Goal: Communication & Community: Share content

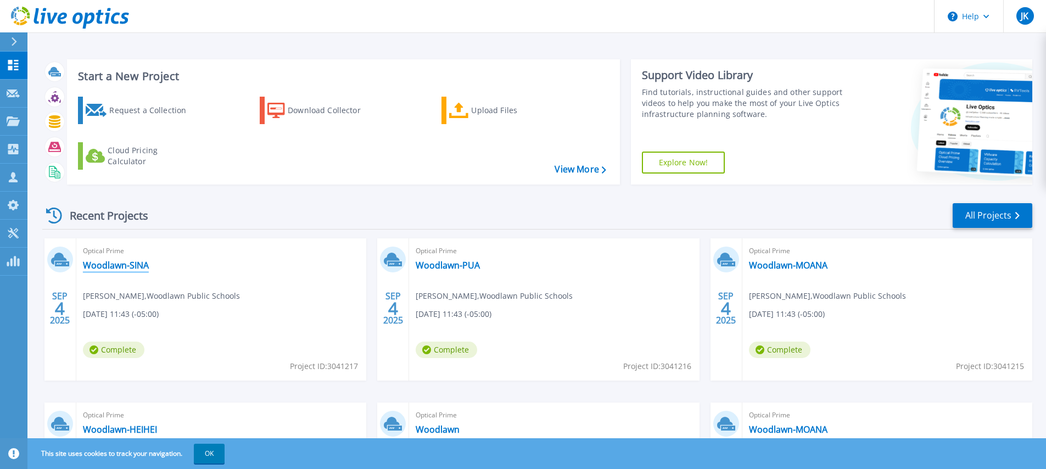
click at [126, 267] on link "Woodlawn-SINA" at bounding box center [116, 265] width 66 height 11
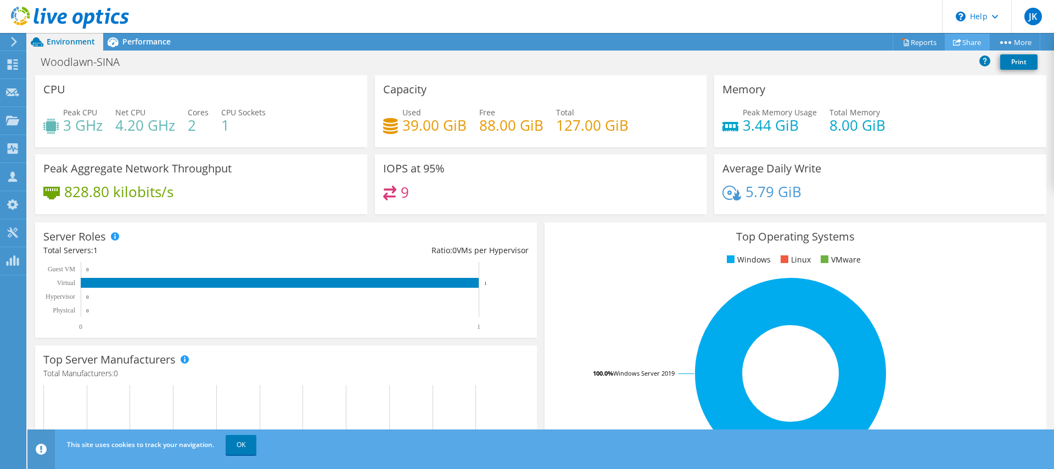
click at [961, 41] on link "Share" at bounding box center [967, 42] width 45 height 17
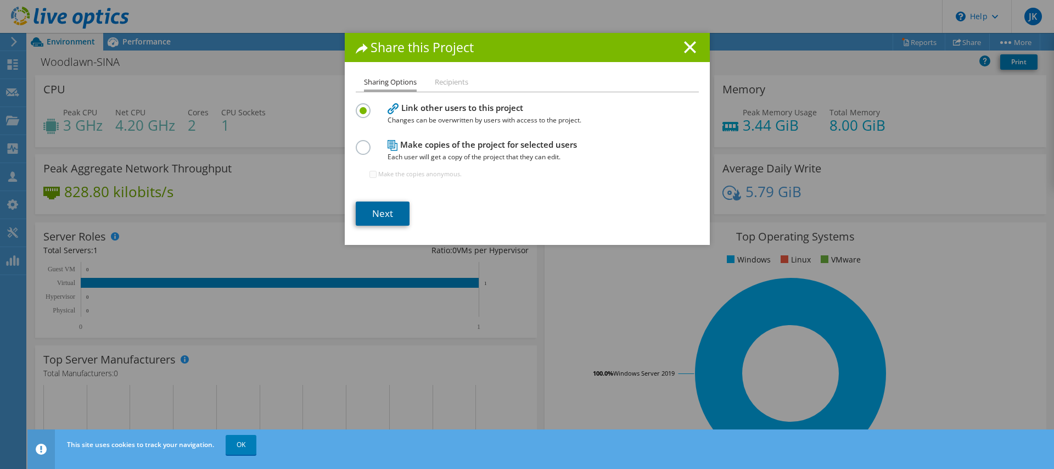
click at [386, 215] on link "Next" at bounding box center [383, 214] width 54 height 24
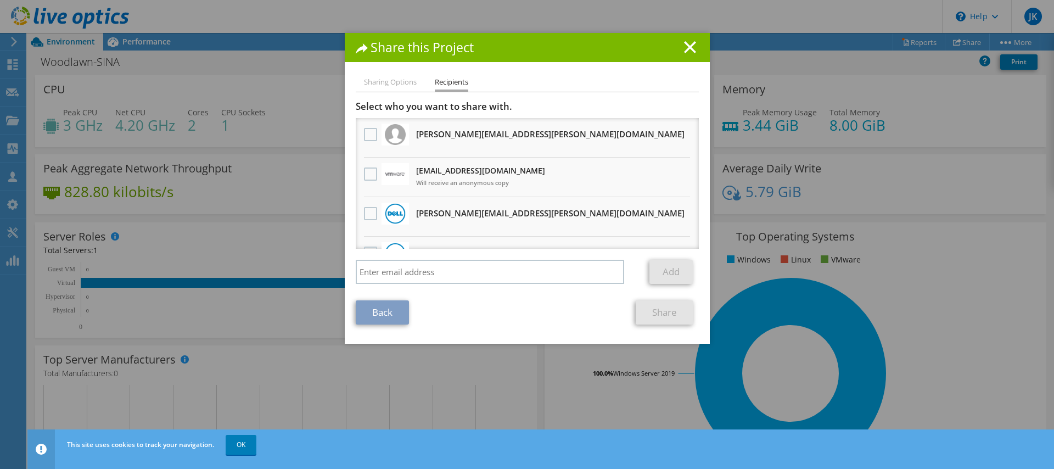
click at [376, 86] on li "Sharing Options" at bounding box center [390, 83] width 53 height 14
click at [379, 321] on link "Back" at bounding box center [382, 312] width 53 height 24
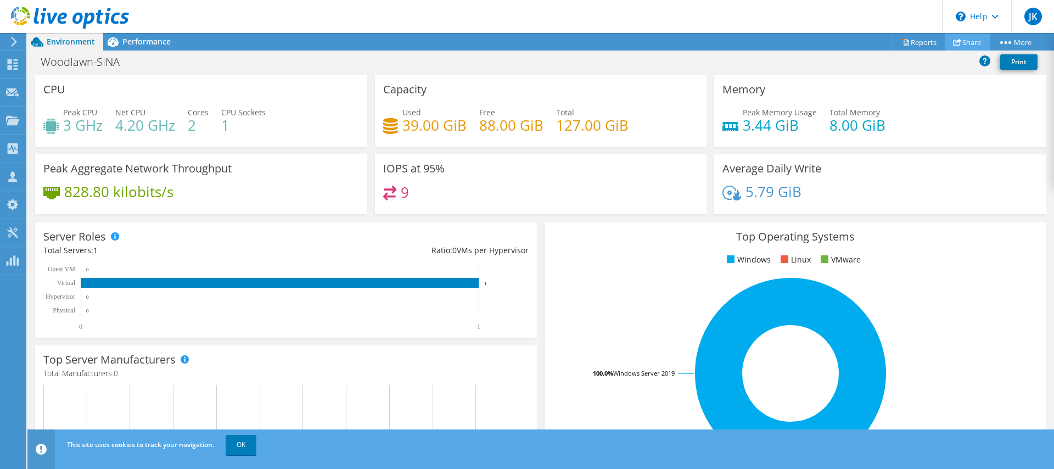
click at [965, 41] on link "Share" at bounding box center [967, 42] width 45 height 17
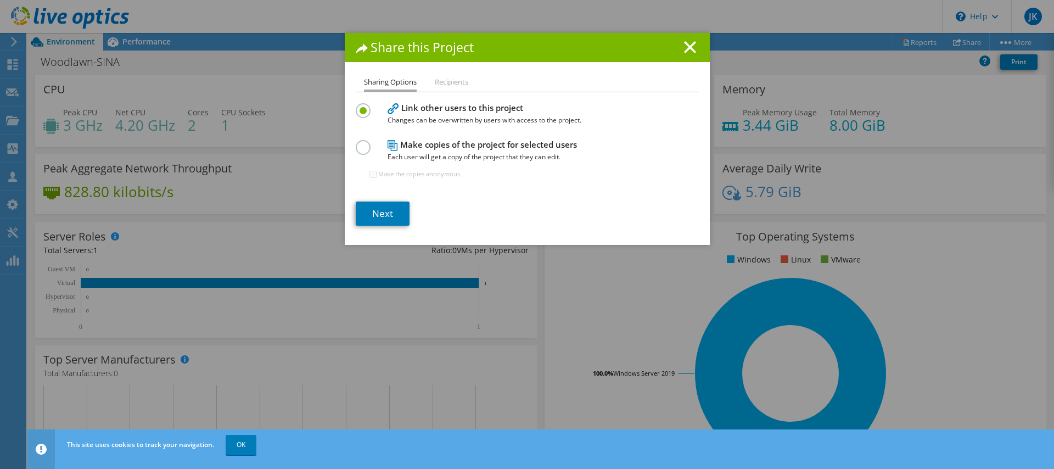
click at [358, 143] on label at bounding box center [365, 141] width 19 height 3
click at [0, 0] on input "radio" at bounding box center [0, 0] width 0 height 0
click at [381, 213] on link "Next" at bounding box center [383, 214] width 54 height 24
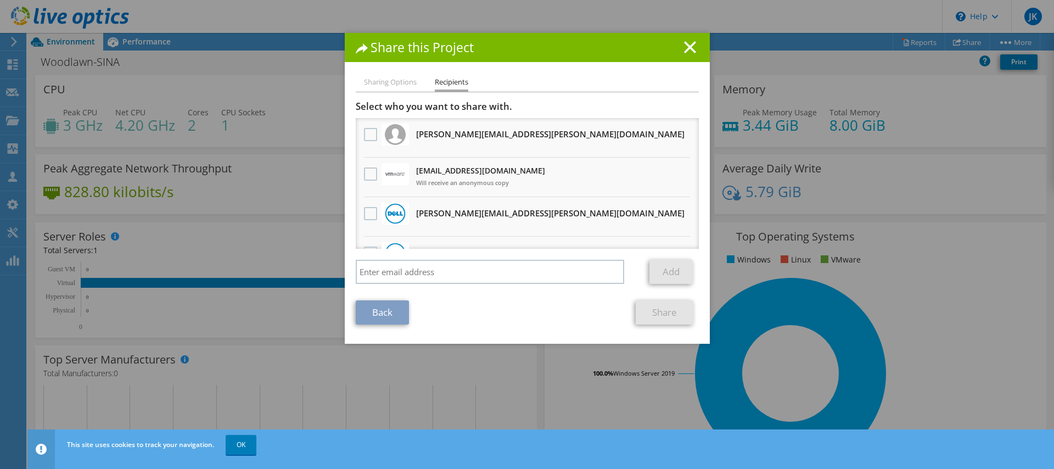
click at [383, 308] on link "Back" at bounding box center [382, 312] width 53 height 24
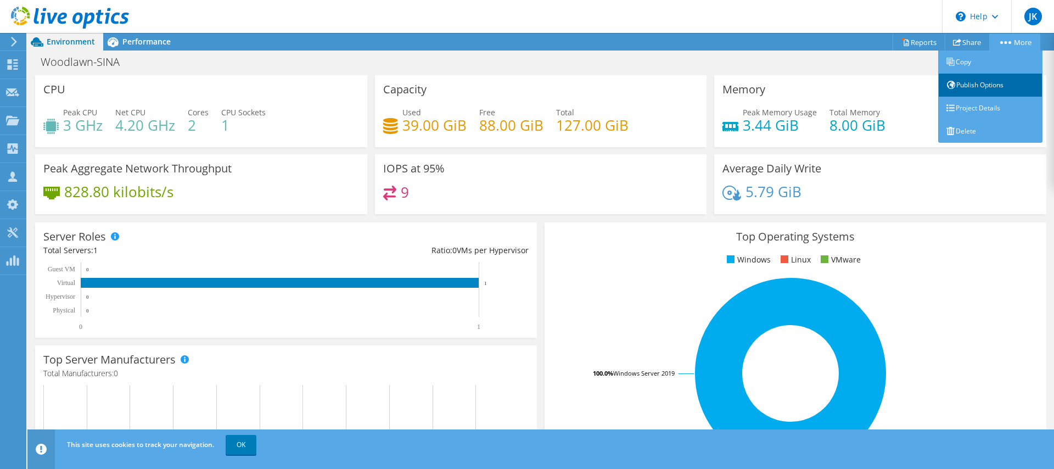
click at [974, 88] on link "Publish Options" at bounding box center [991, 85] width 104 height 23
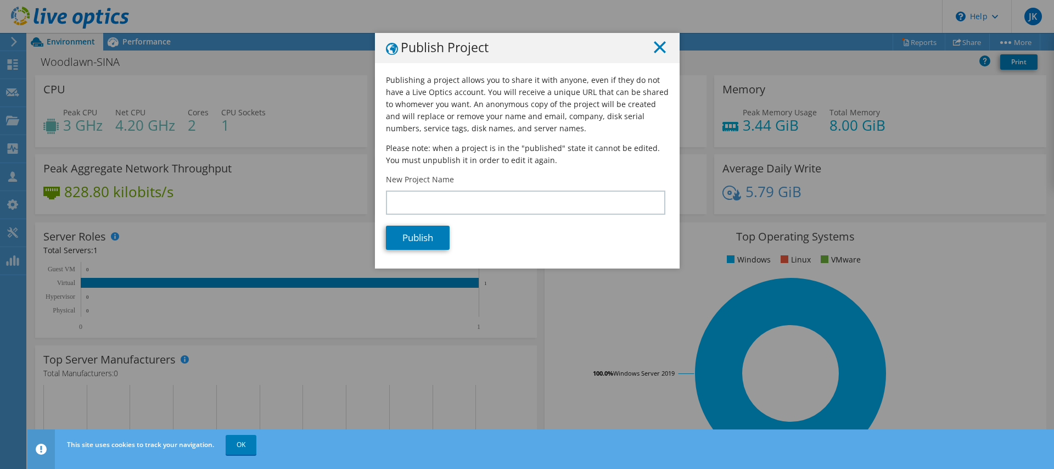
click at [655, 47] on line at bounding box center [660, 47] width 11 height 11
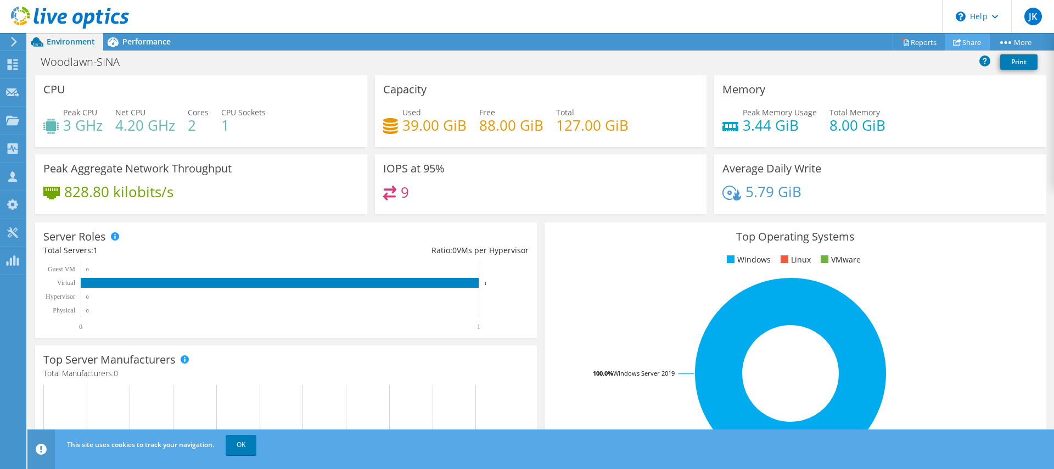
click at [959, 44] on link "Share" at bounding box center [967, 42] width 45 height 17
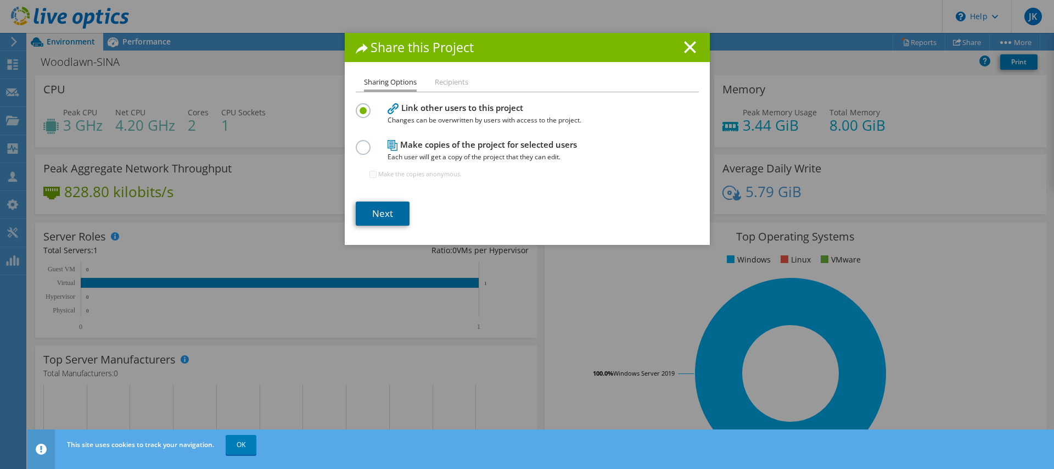
click at [379, 211] on link "Next" at bounding box center [383, 214] width 54 height 24
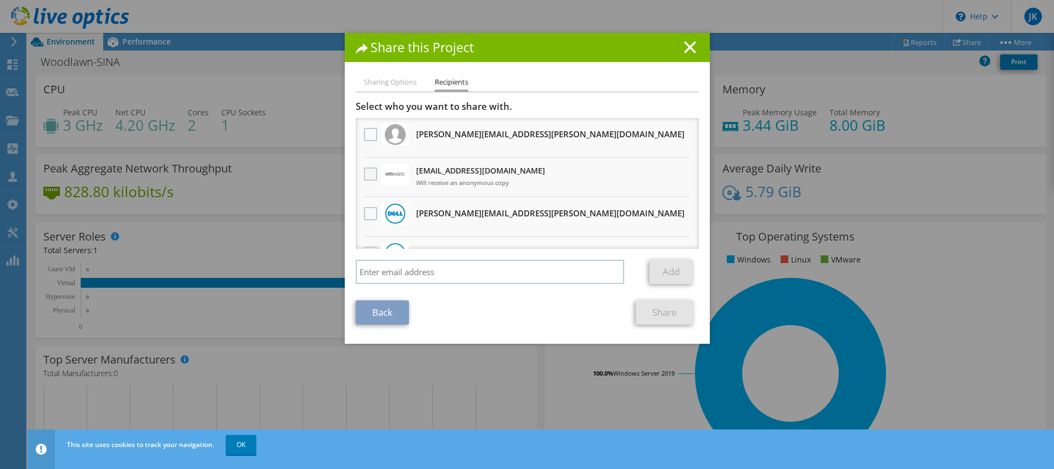
click at [367, 174] on label at bounding box center [372, 174] width 16 height 13
click at [0, 0] on input "checkbox" at bounding box center [0, 0] width 0 height 0
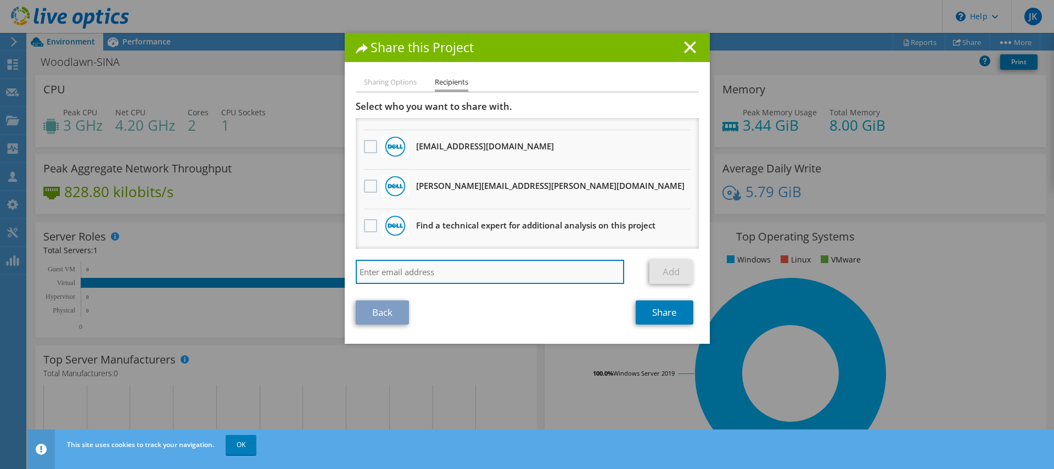
click at [420, 276] on input "search" at bounding box center [490, 272] width 269 height 24
paste input "eellinghausen@scalecomputing.com"
type input "eellinghausen@scalecomputing.com"
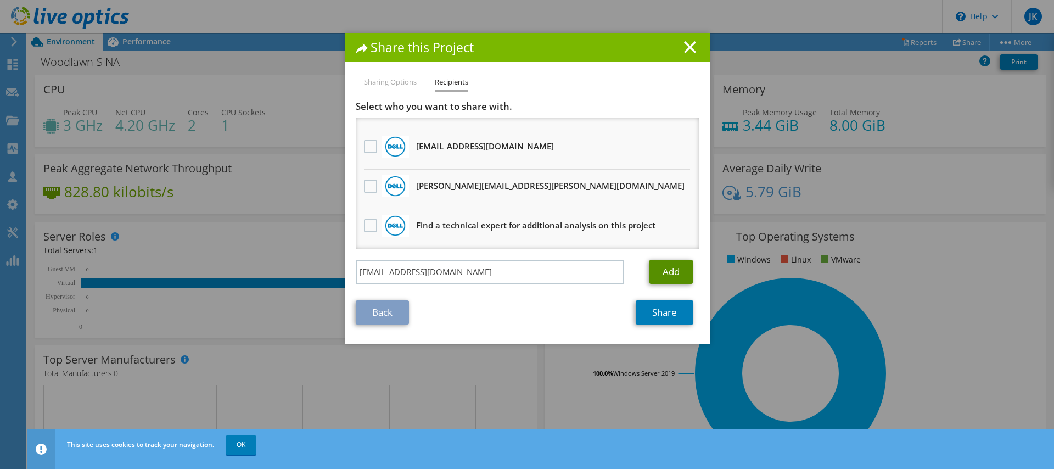
click at [663, 269] on link "Add" at bounding box center [671, 272] width 43 height 24
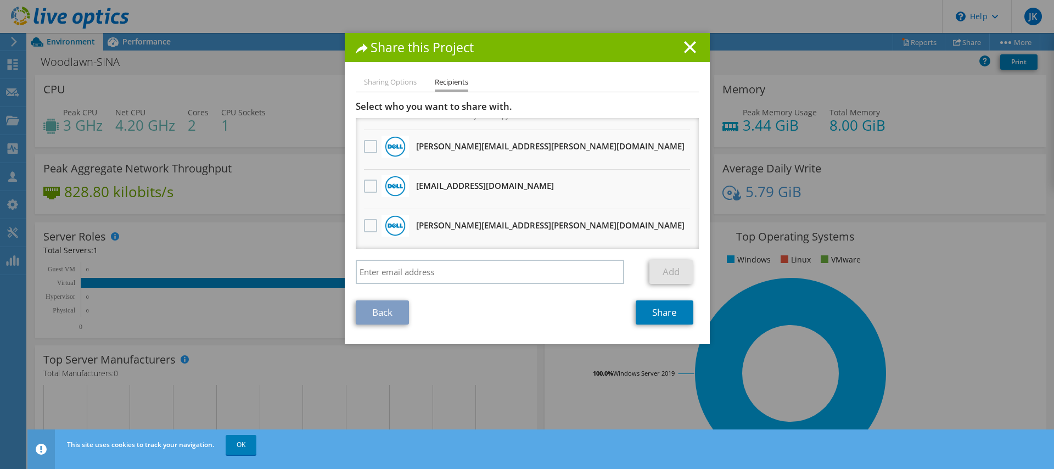
scroll to position [146, 0]
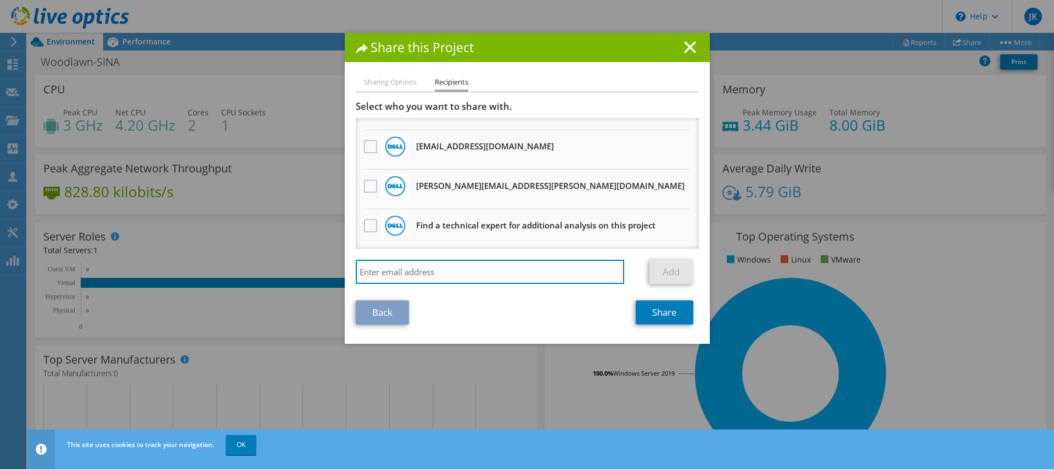
click at [398, 272] on input "search" at bounding box center [490, 272] width 269 height 24
paste input "ncooper@scalecomputing.com"
type input "ncooper@scalecomputing.com"
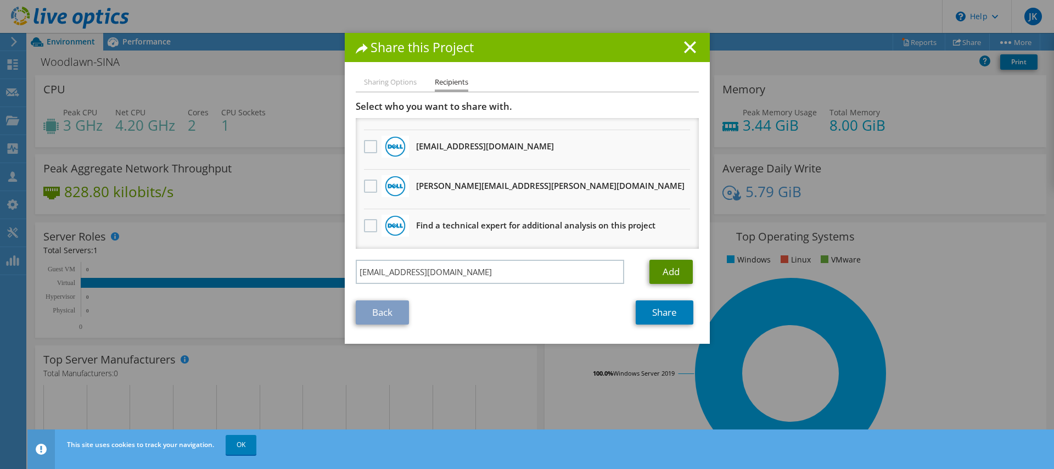
click at [668, 274] on link "Add" at bounding box center [671, 272] width 43 height 24
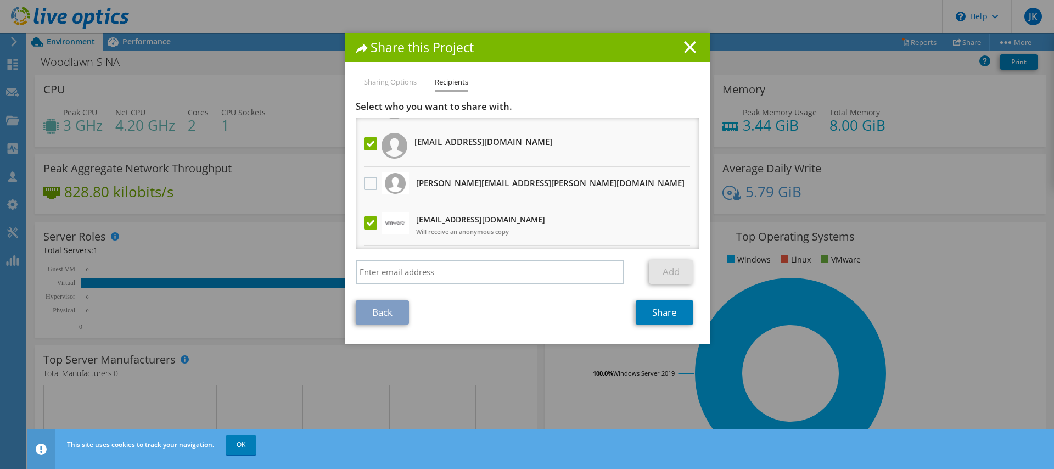
scroll to position [31, 0]
click at [665, 312] on link "Share" at bounding box center [665, 312] width 58 height 24
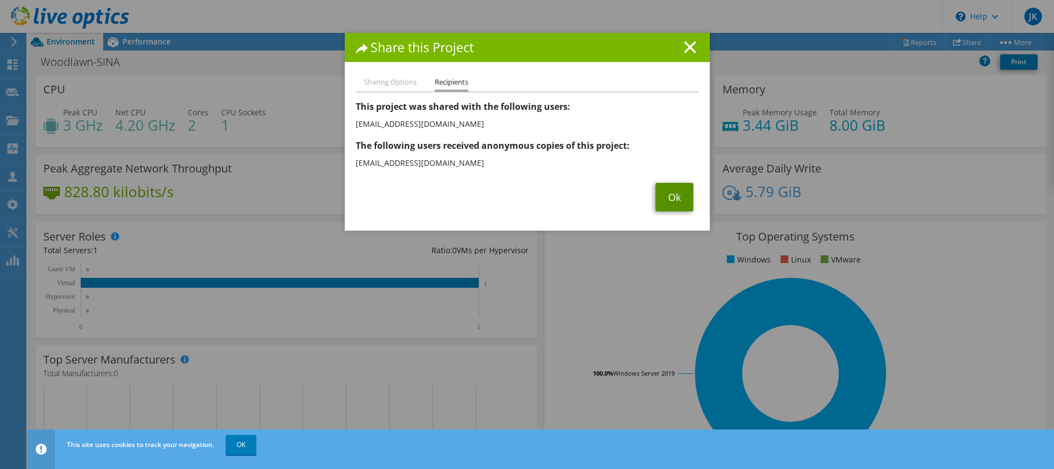
click at [669, 202] on link "Ok" at bounding box center [675, 197] width 38 height 29
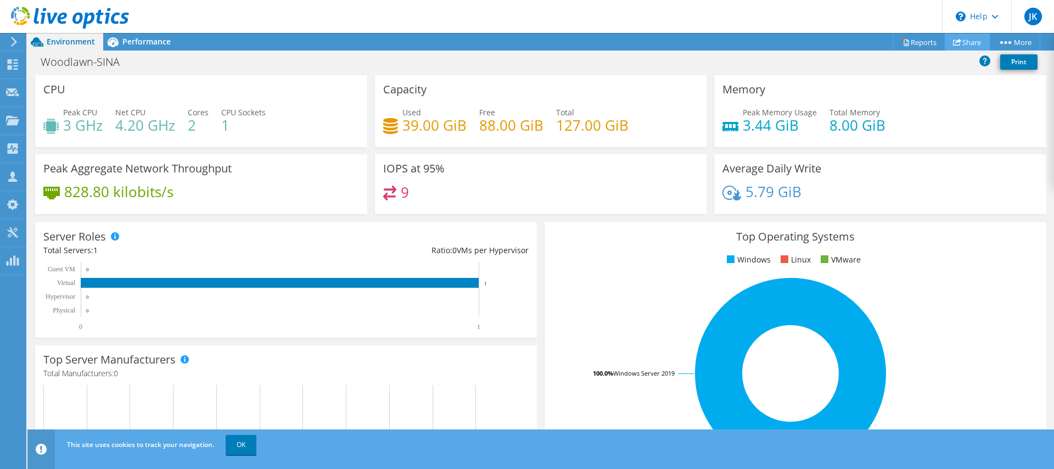
click at [960, 44] on link "Share" at bounding box center [967, 42] width 45 height 17
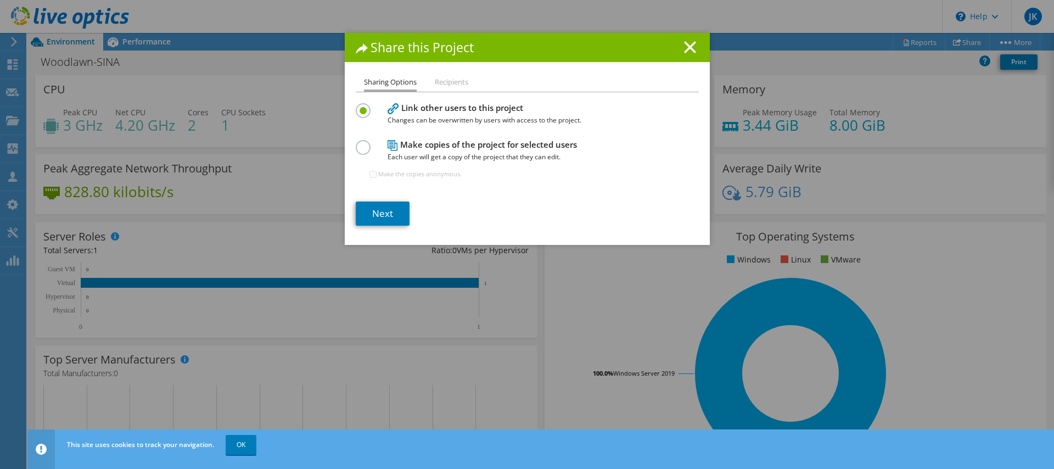
click at [688, 43] on icon at bounding box center [690, 47] width 12 height 12
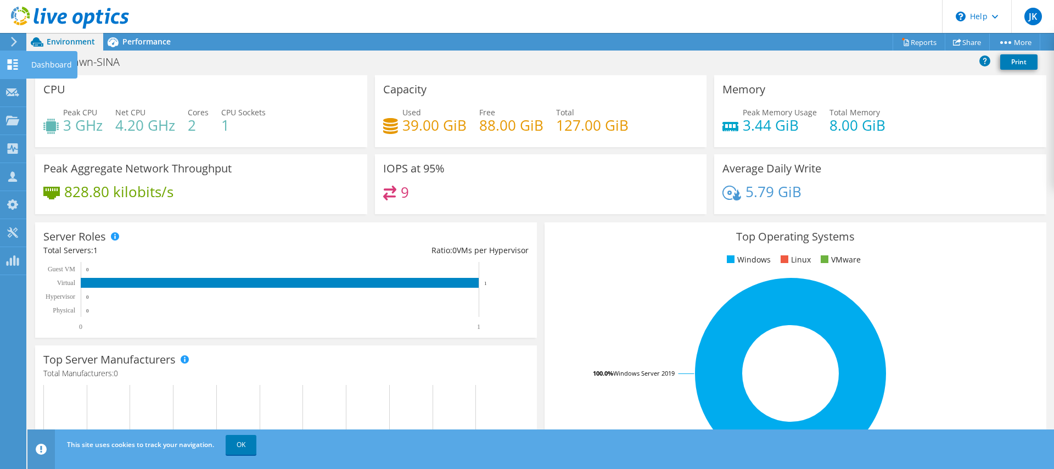
click at [10, 64] on icon at bounding box center [12, 64] width 13 height 10
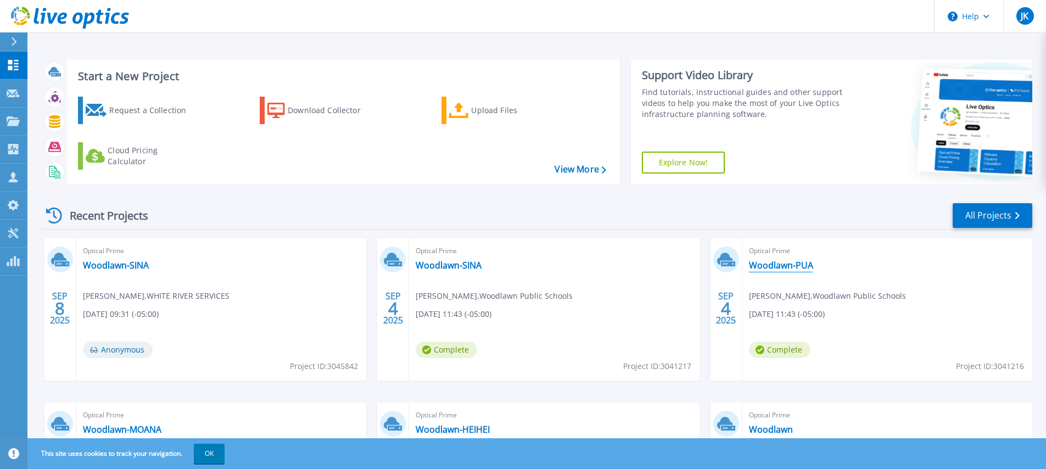
click at [793, 267] on link "Woodlawn-PUA" at bounding box center [781, 265] width 64 height 11
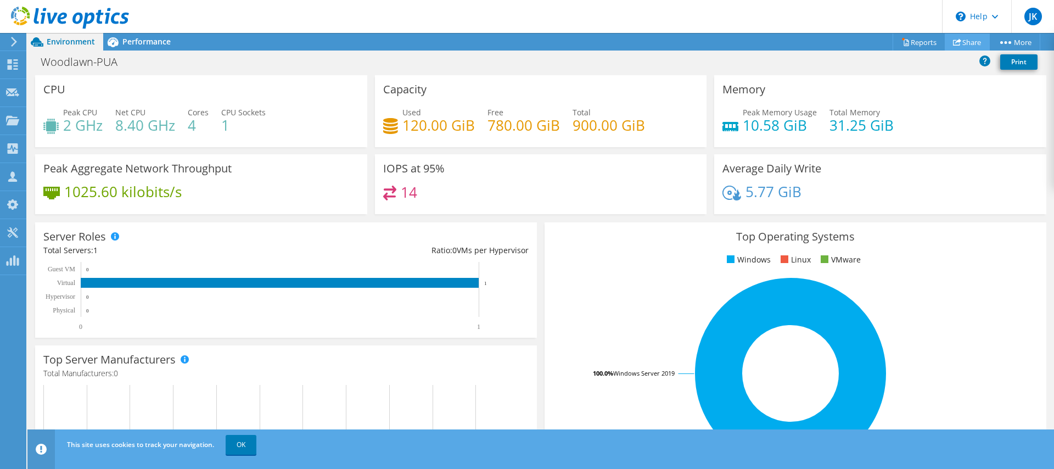
click at [963, 43] on link "Share" at bounding box center [967, 42] width 45 height 17
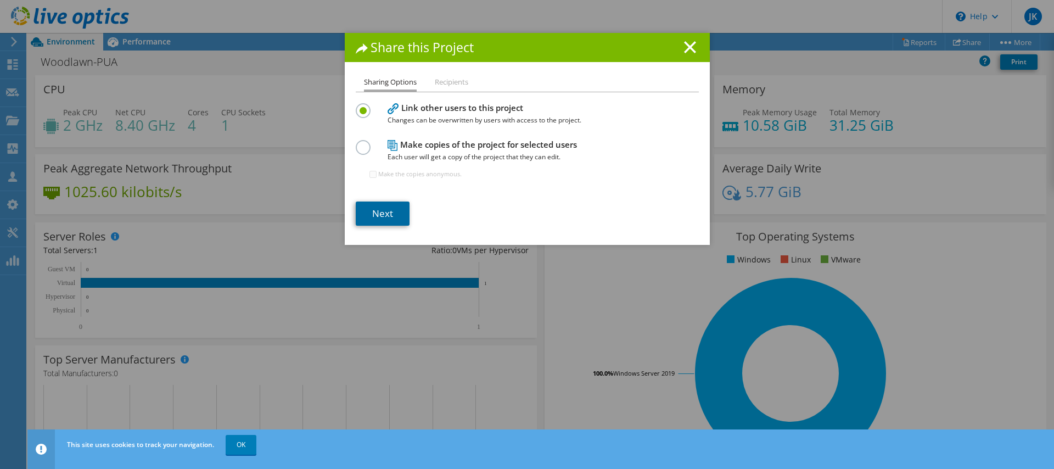
click at [377, 224] on link "Next" at bounding box center [383, 214] width 54 height 24
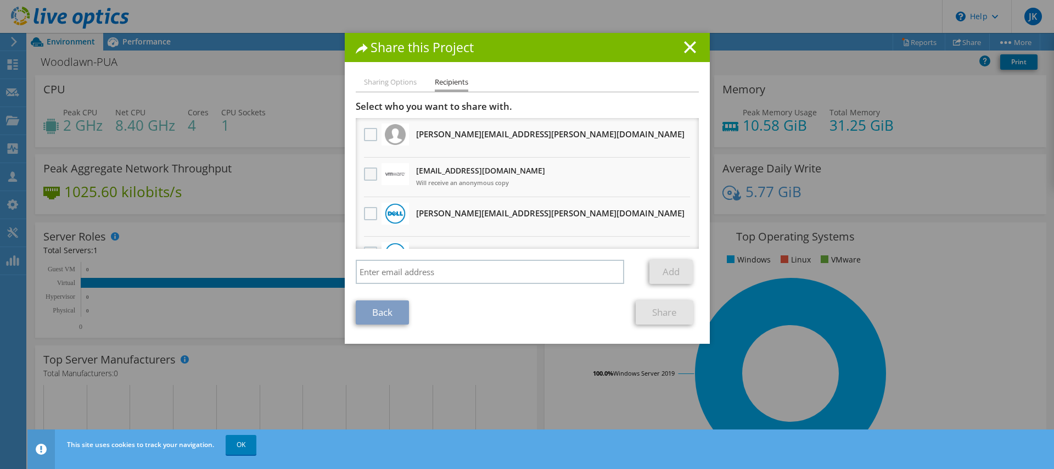
click at [364, 175] on label at bounding box center [372, 174] width 16 height 13
click at [0, 0] on input "checkbox" at bounding box center [0, 0] width 0 height 0
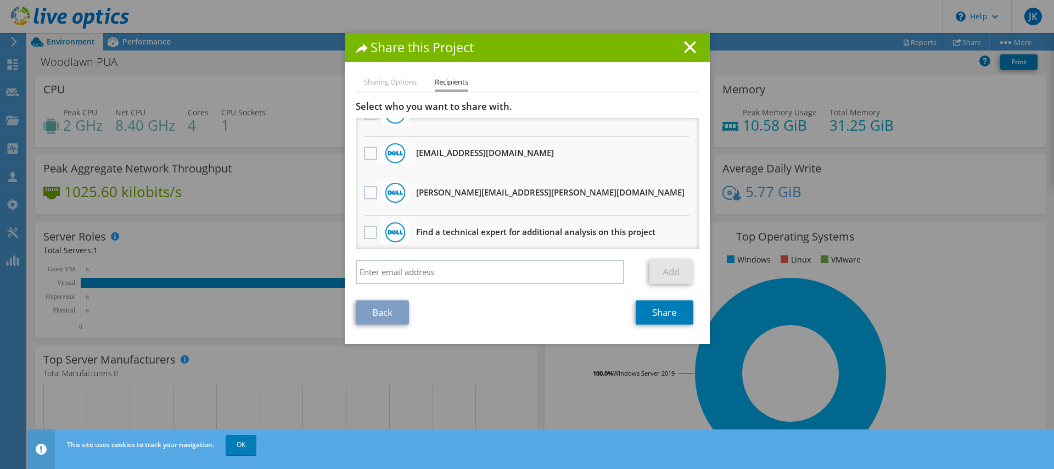
scroll to position [107, 0]
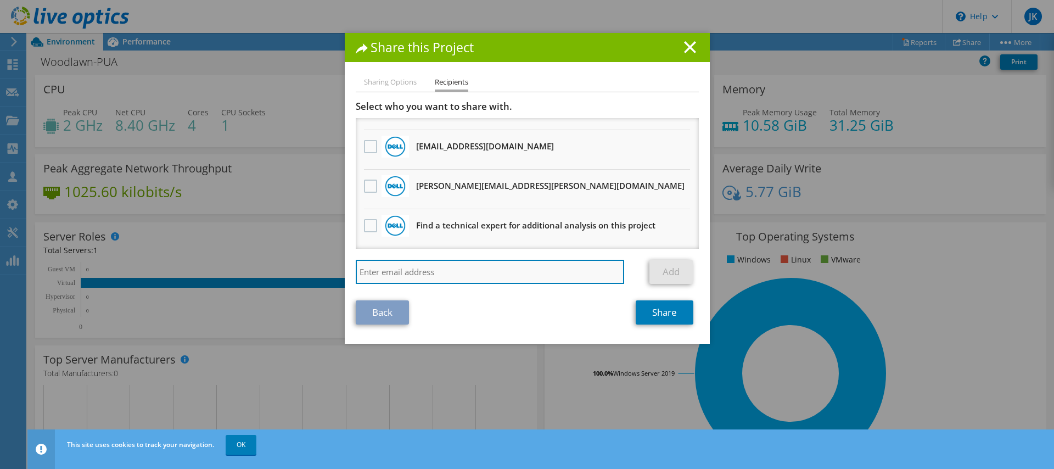
click at [429, 273] on input "search" at bounding box center [490, 272] width 269 height 24
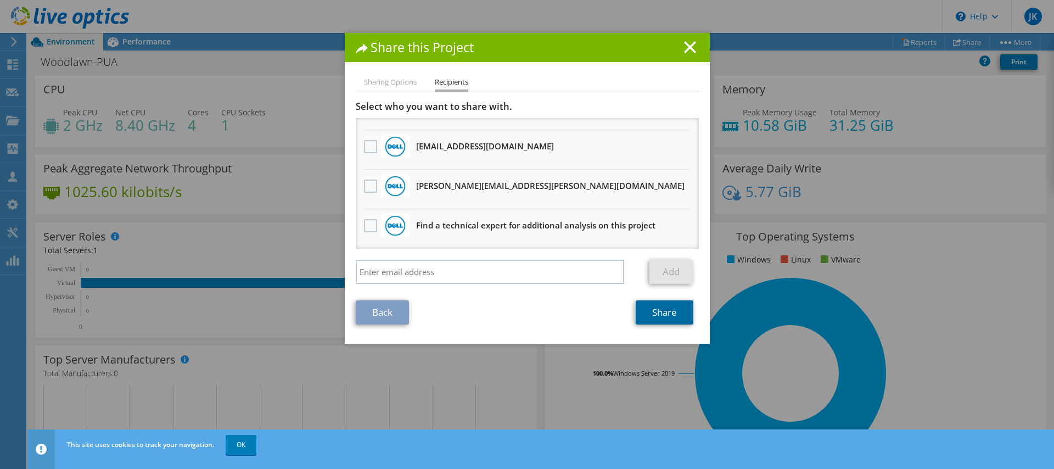
click at [666, 315] on link "Share" at bounding box center [665, 312] width 58 height 24
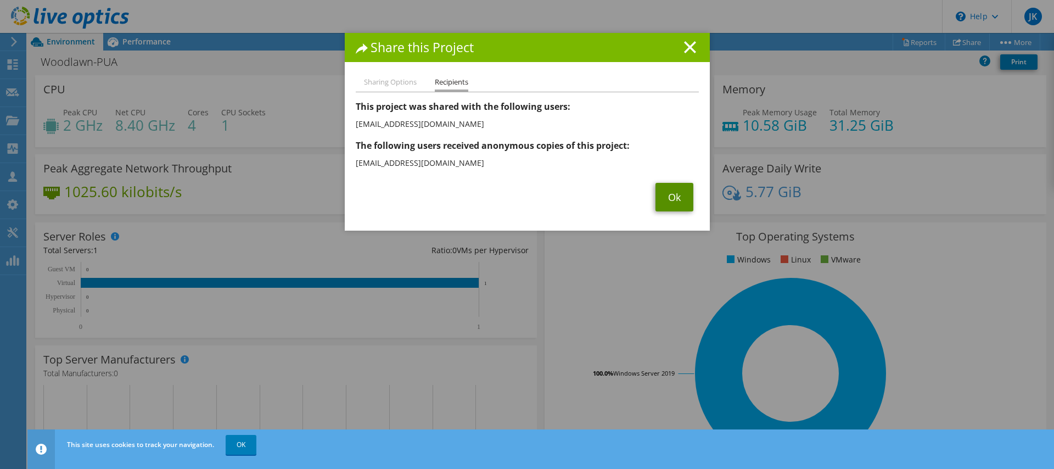
click at [667, 203] on link "Ok" at bounding box center [675, 197] width 38 height 29
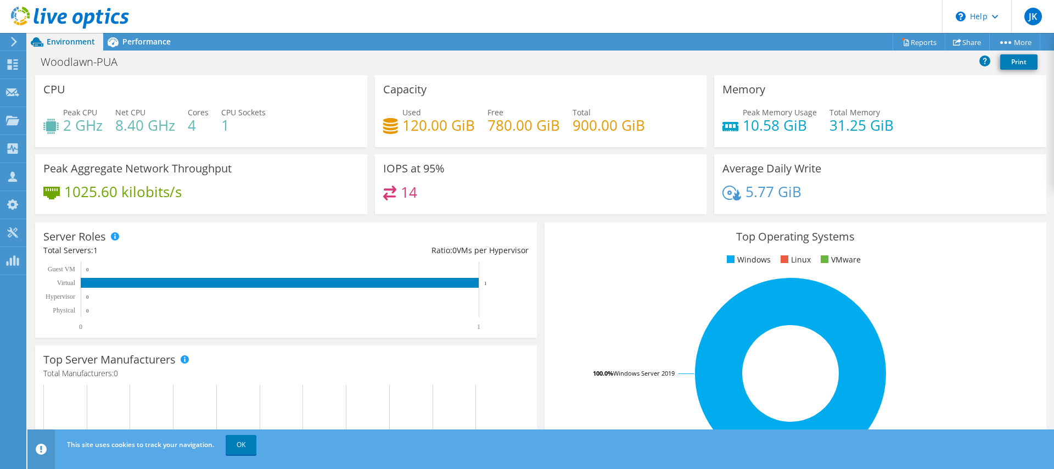
click at [13, 41] on icon at bounding box center [14, 42] width 8 height 10
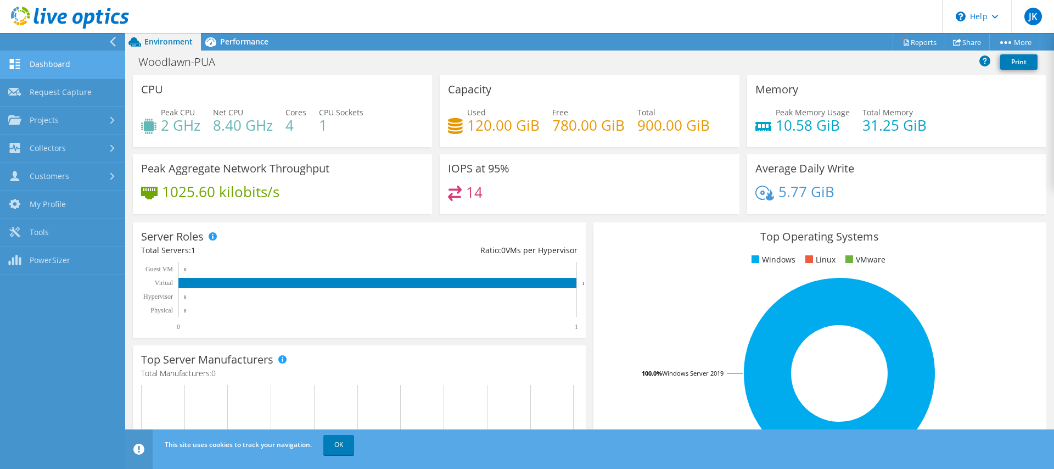
click at [42, 64] on link "Dashboard" at bounding box center [62, 65] width 125 height 28
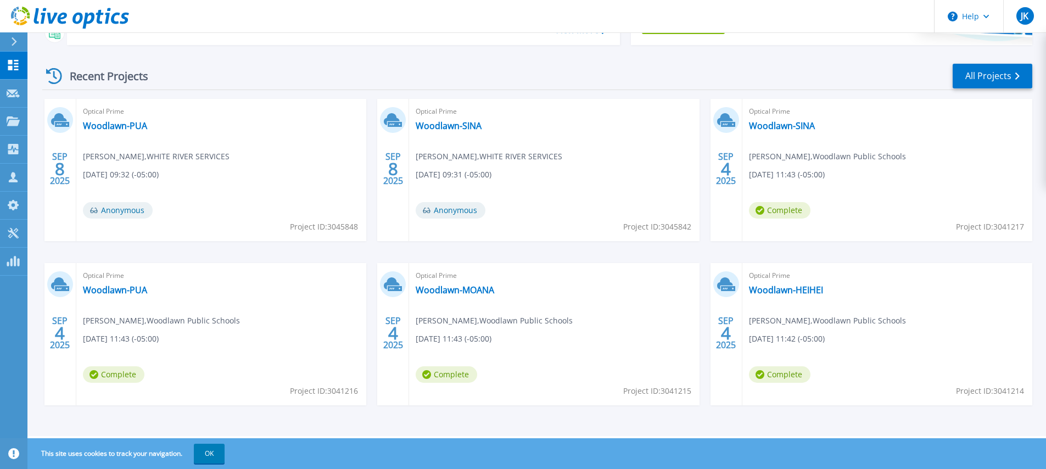
scroll to position [136, 0]
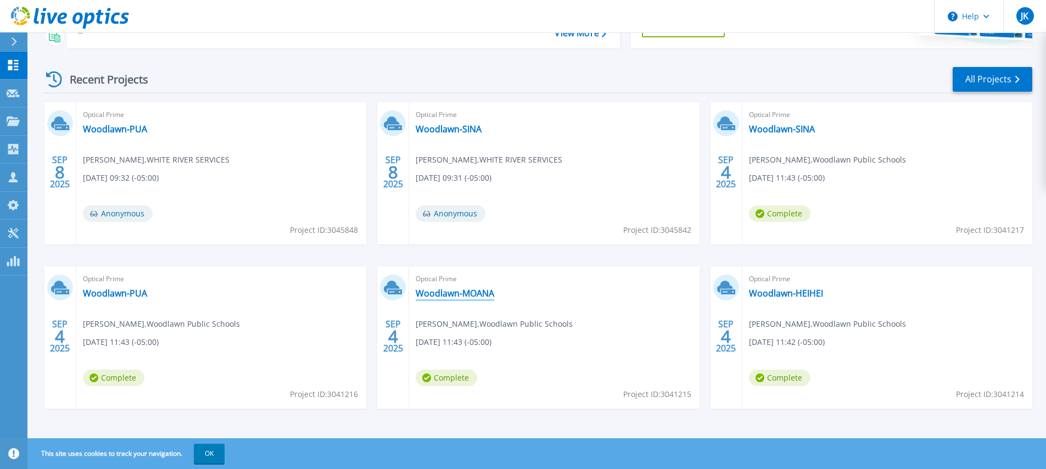
click at [435, 293] on link "Woodlawn-MOANA" at bounding box center [455, 293] width 79 height 11
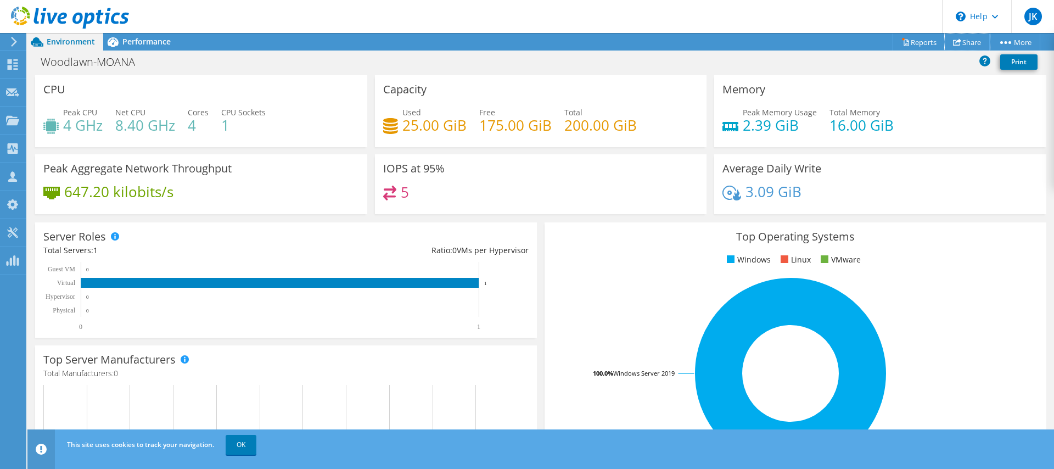
click at [958, 41] on link "Share" at bounding box center [967, 42] width 45 height 17
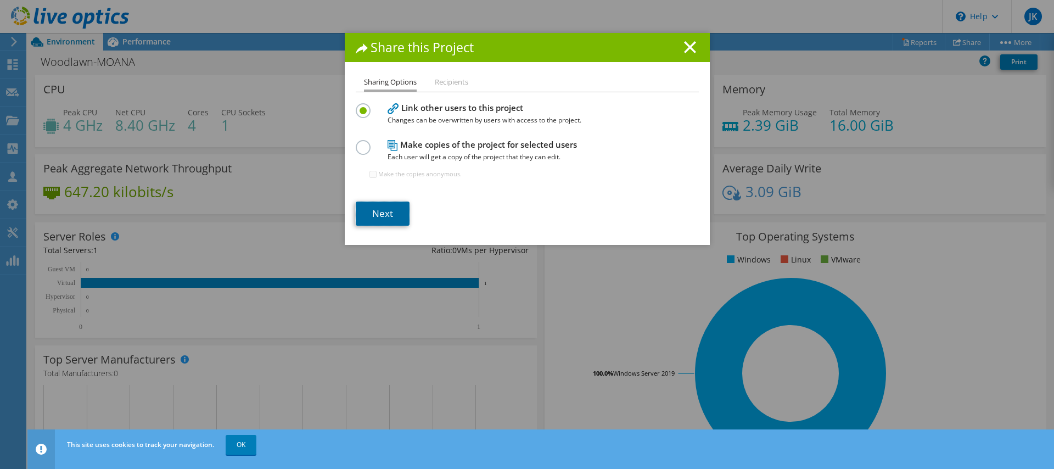
click at [378, 216] on link "Next" at bounding box center [383, 214] width 54 height 24
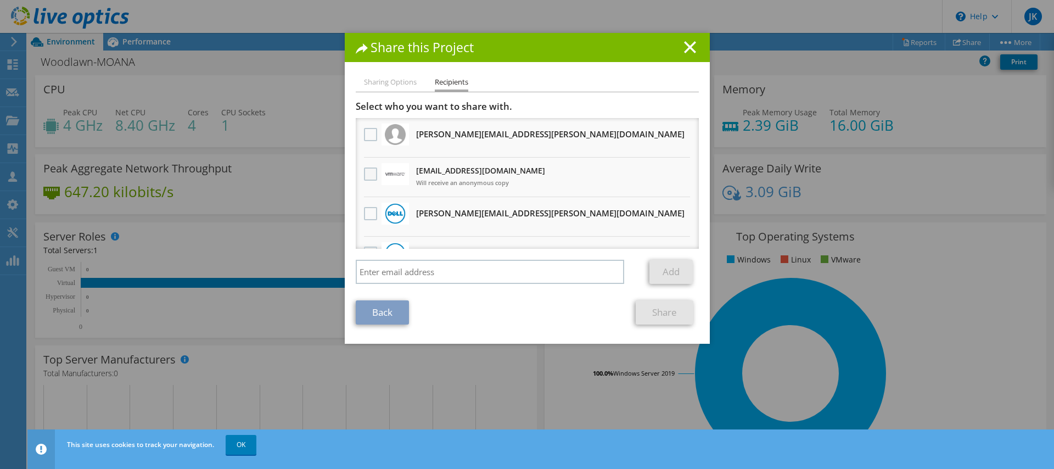
click at [370, 176] on label at bounding box center [372, 174] width 16 height 13
click at [0, 0] on input "checkbox" at bounding box center [0, 0] width 0 height 0
click at [667, 312] on link "Share" at bounding box center [665, 312] width 58 height 24
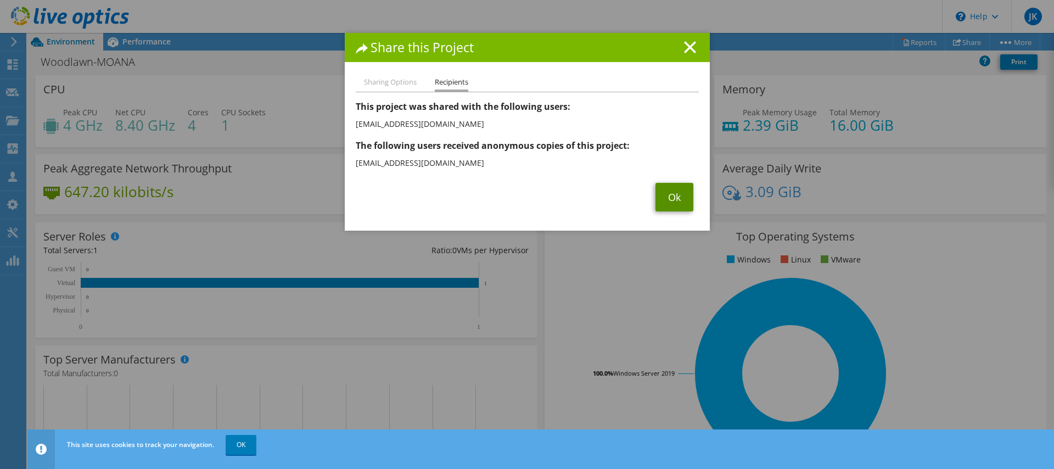
click at [674, 193] on link "Ok" at bounding box center [675, 197] width 38 height 29
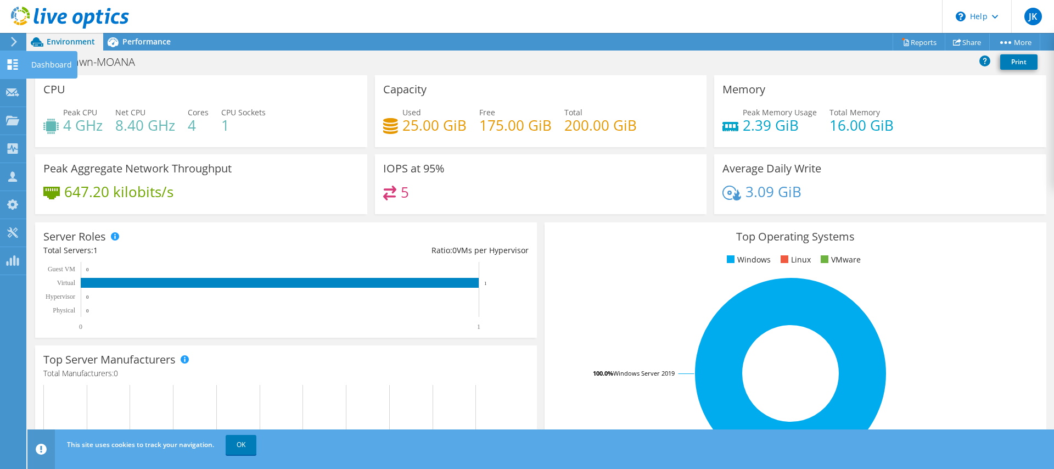
click at [10, 68] on use at bounding box center [13, 64] width 10 height 10
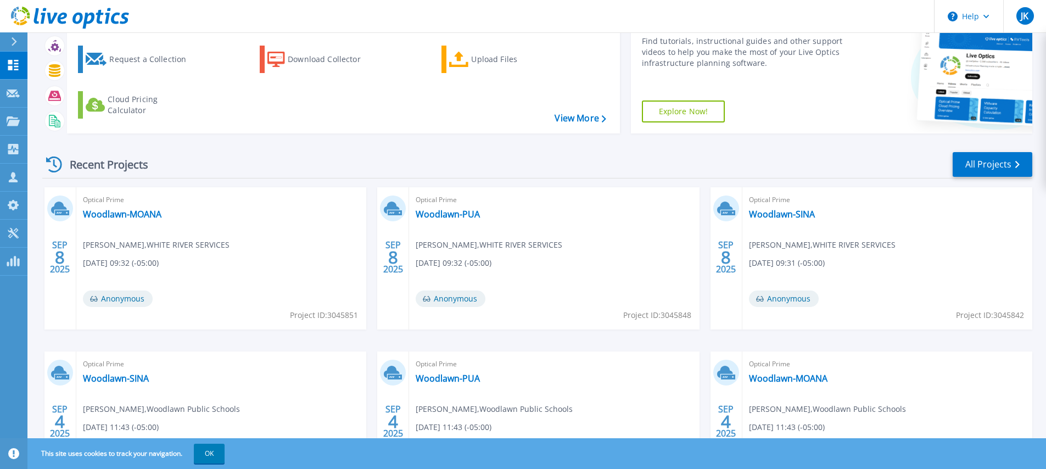
scroll to position [139, 0]
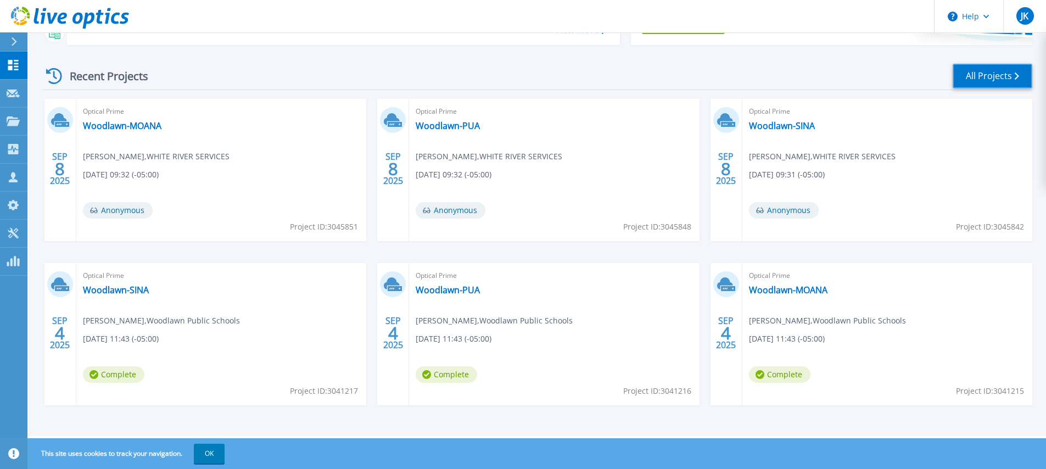
click at [1004, 72] on link "All Projects" at bounding box center [993, 76] width 80 height 25
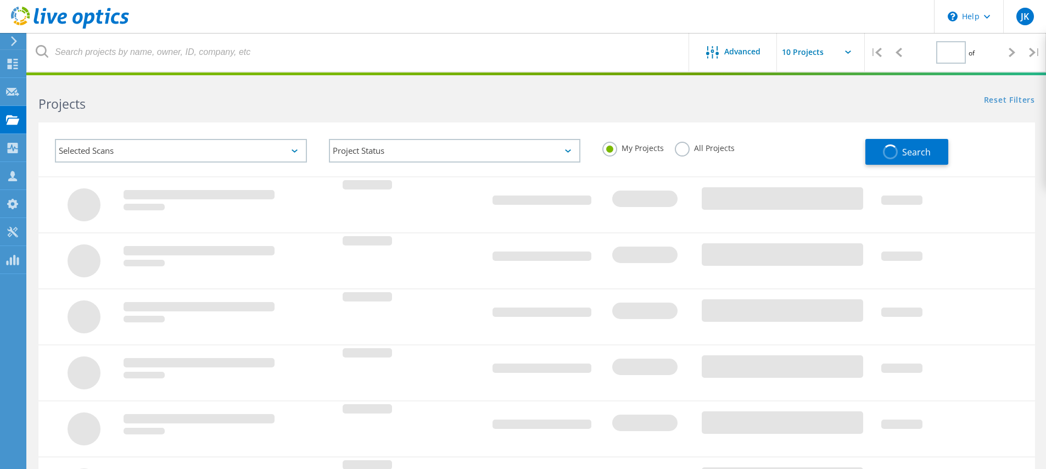
type input "1"
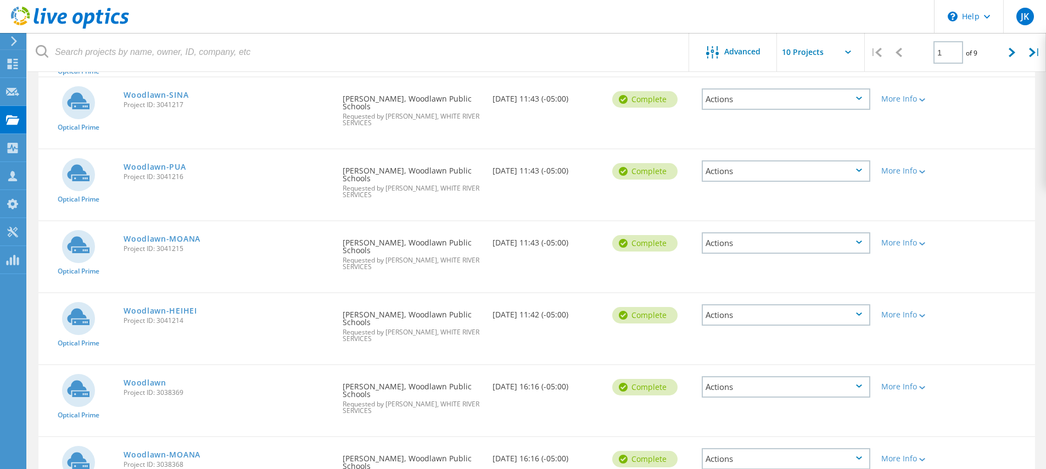
scroll to position [294, 0]
click at [147, 306] on link "Woodlawn-HEIHEI" at bounding box center [161, 310] width 74 height 8
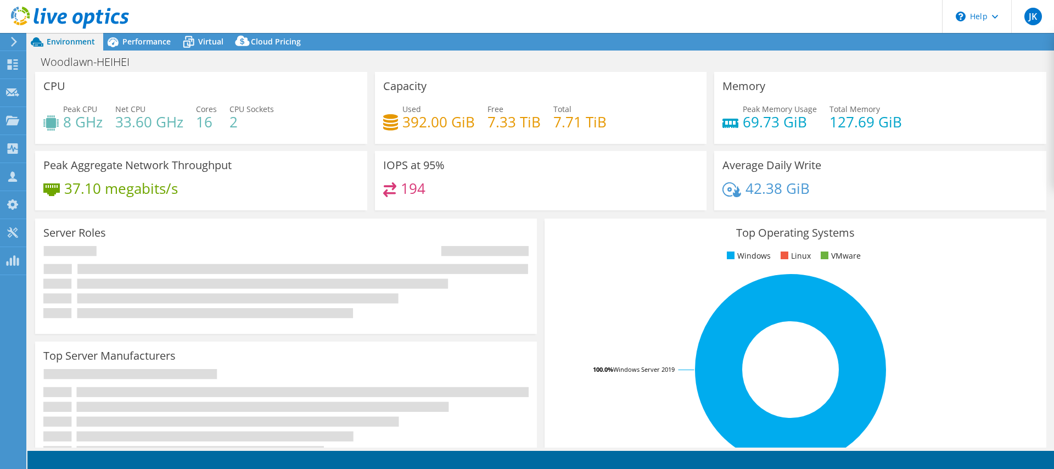
select select "USD"
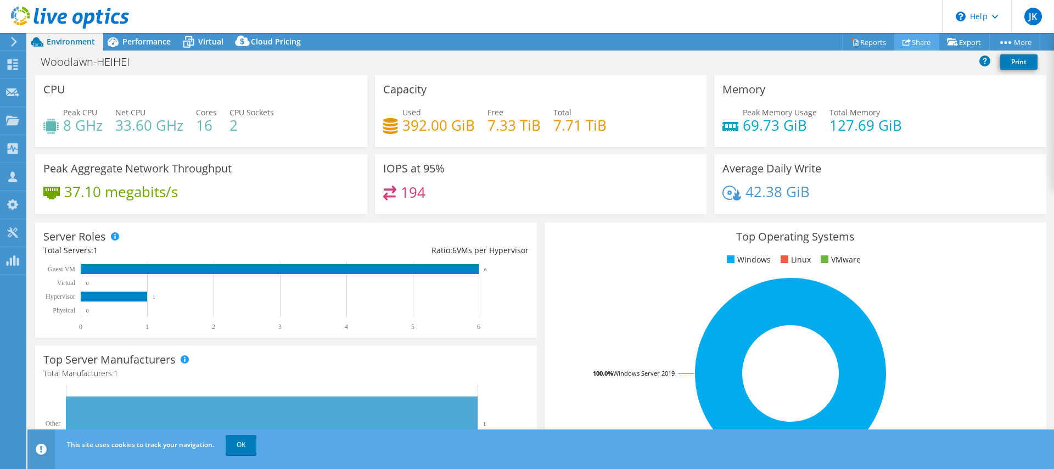
click at [903, 44] on icon at bounding box center [907, 42] width 8 height 8
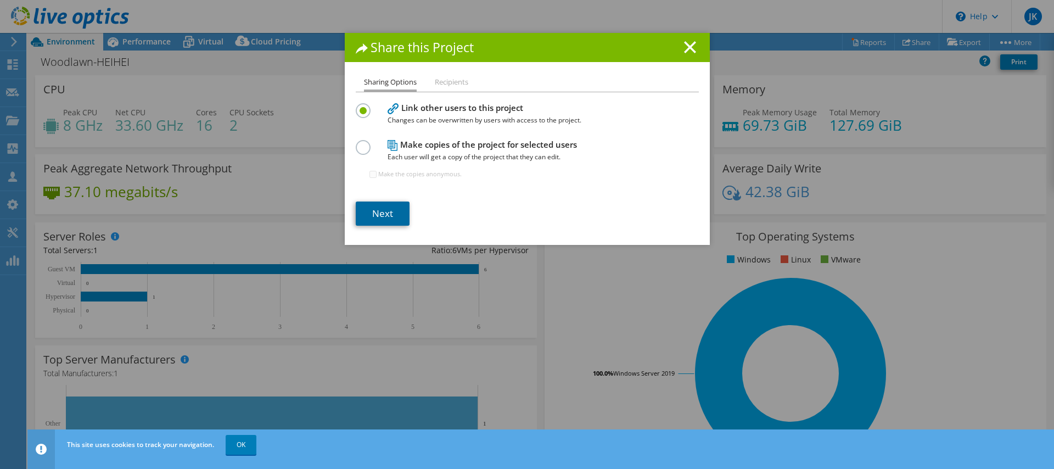
click at [371, 215] on link "Next" at bounding box center [383, 214] width 54 height 24
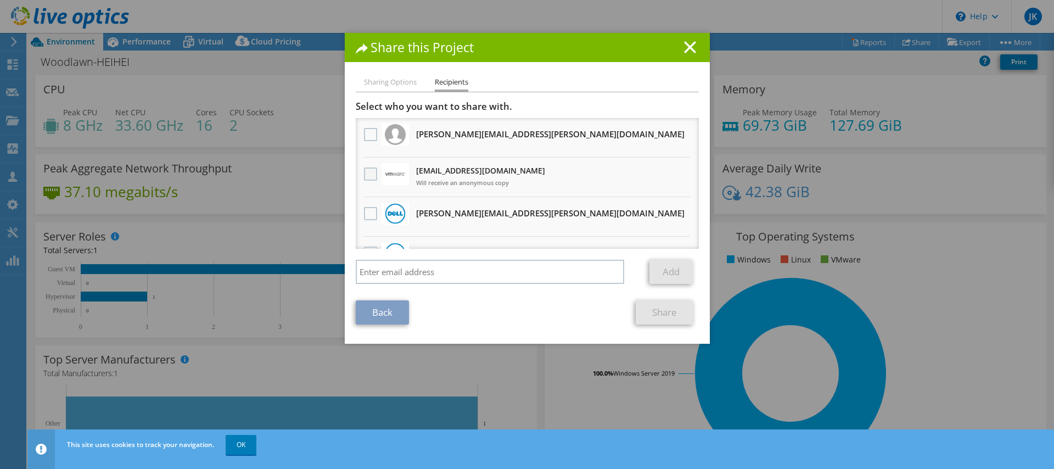
click at [370, 179] on label at bounding box center [372, 174] width 16 height 13
click at [0, 0] on input "checkbox" at bounding box center [0, 0] width 0 height 0
click at [658, 322] on link "Share" at bounding box center [665, 312] width 58 height 24
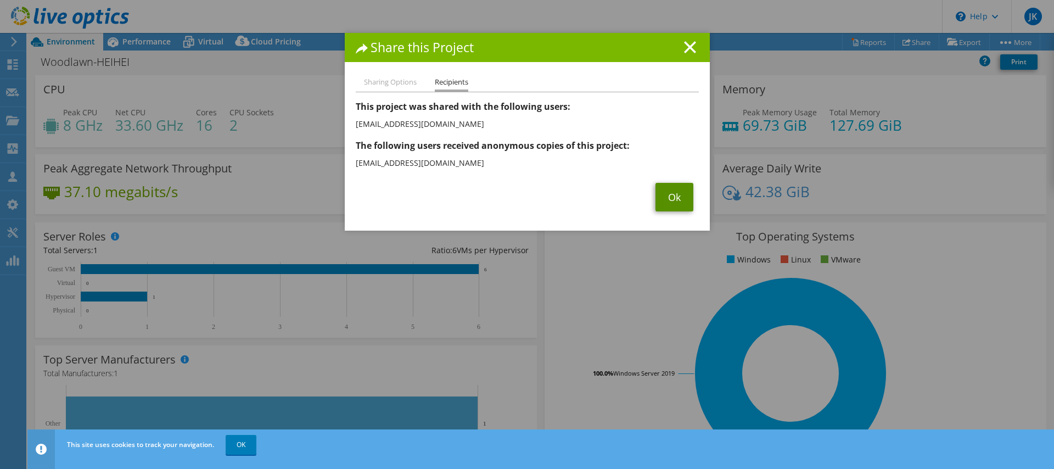
click at [666, 199] on link "Ok" at bounding box center [675, 197] width 38 height 29
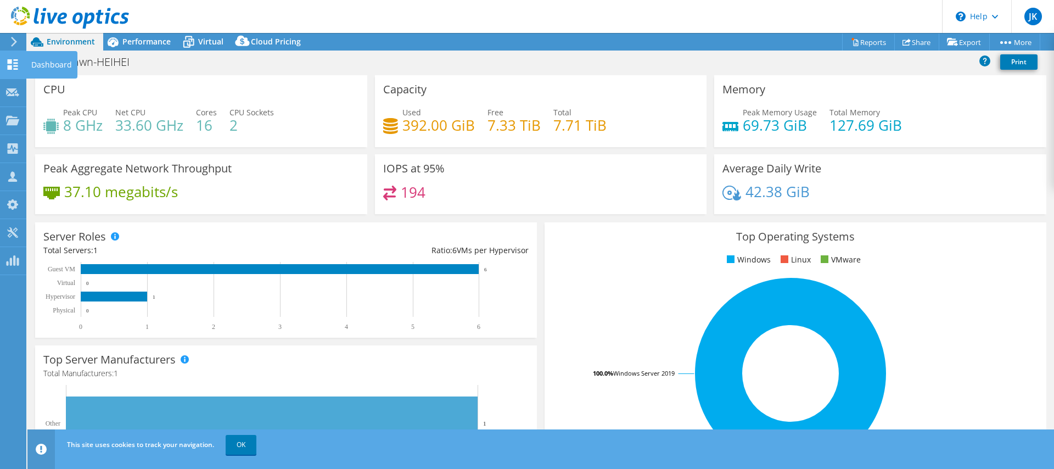
click at [15, 68] on icon at bounding box center [12, 64] width 13 height 10
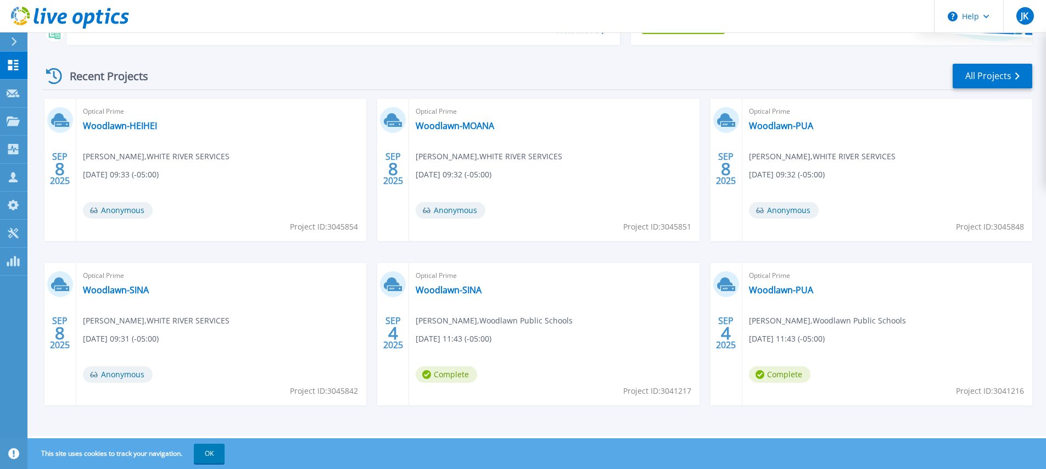
scroll to position [110, 0]
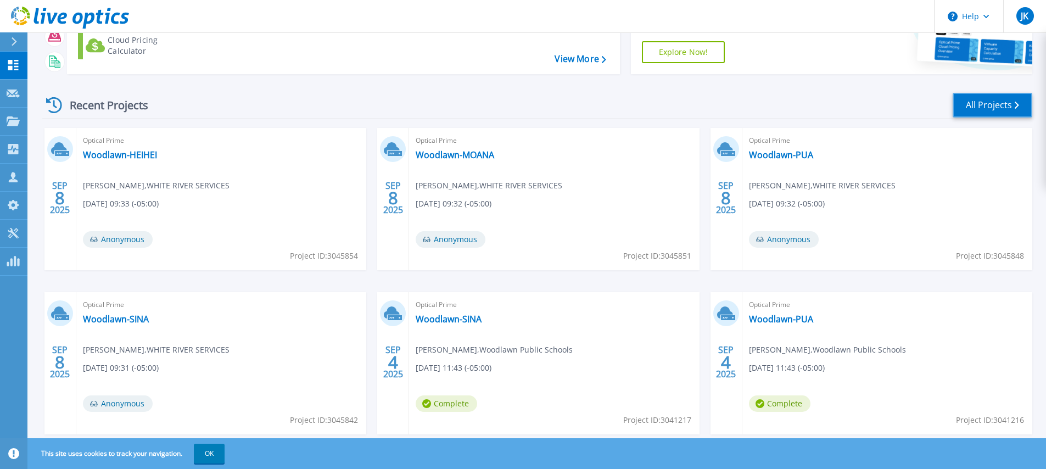
click at [986, 102] on link "All Projects" at bounding box center [993, 105] width 80 height 25
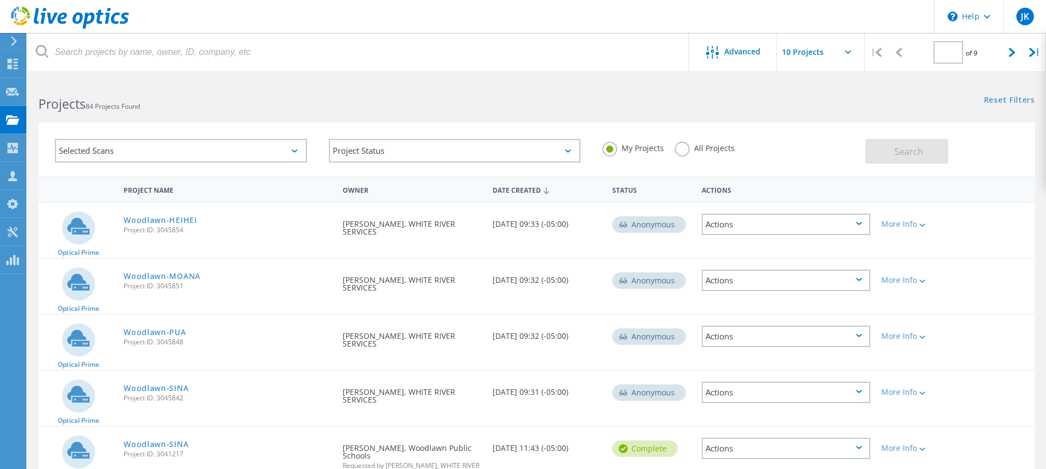
type input "1"
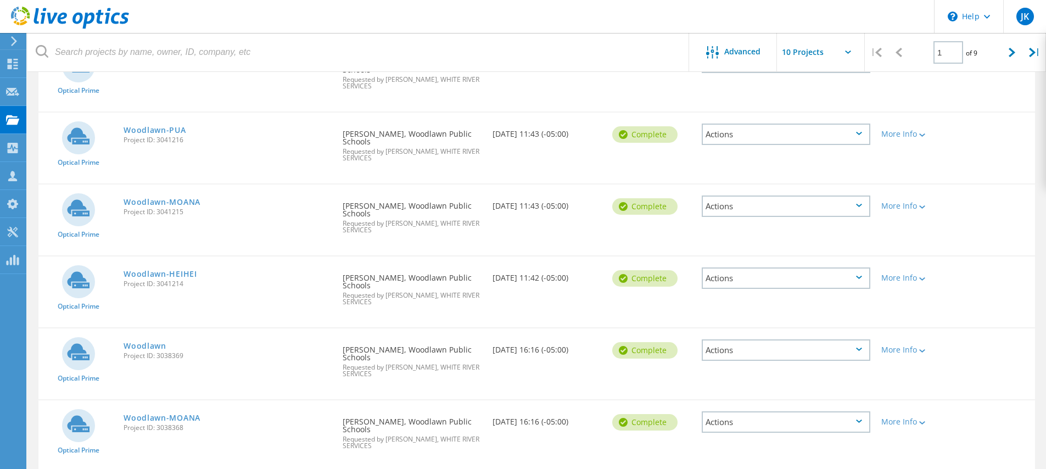
scroll to position [384, 0]
